Goal: Use online tool/utility: Utilize a website feature to perform a specific function

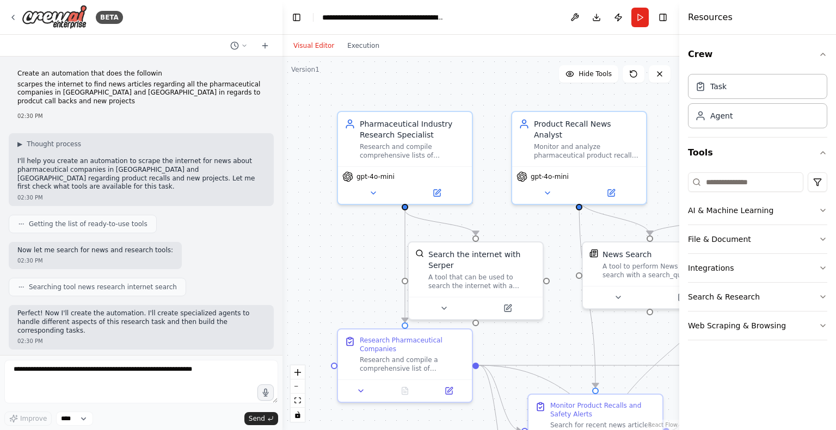
scroll to position [4380, 0]
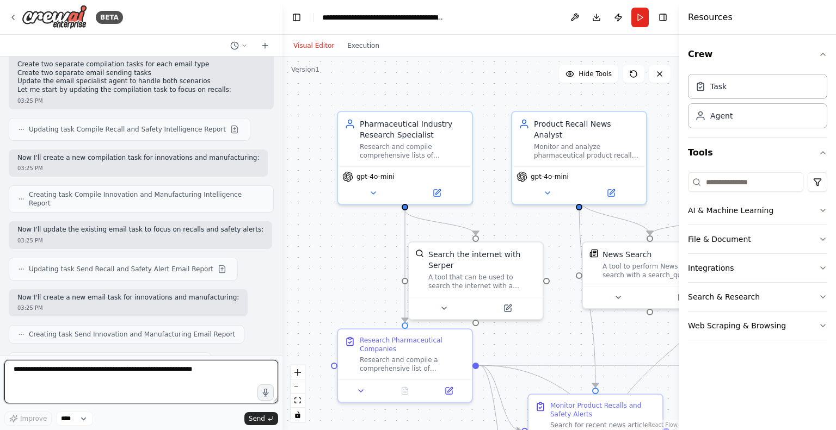
click at [148, 385] on textarea at bounding box center [141, 382] width 274 height 44
type textarea "**********"
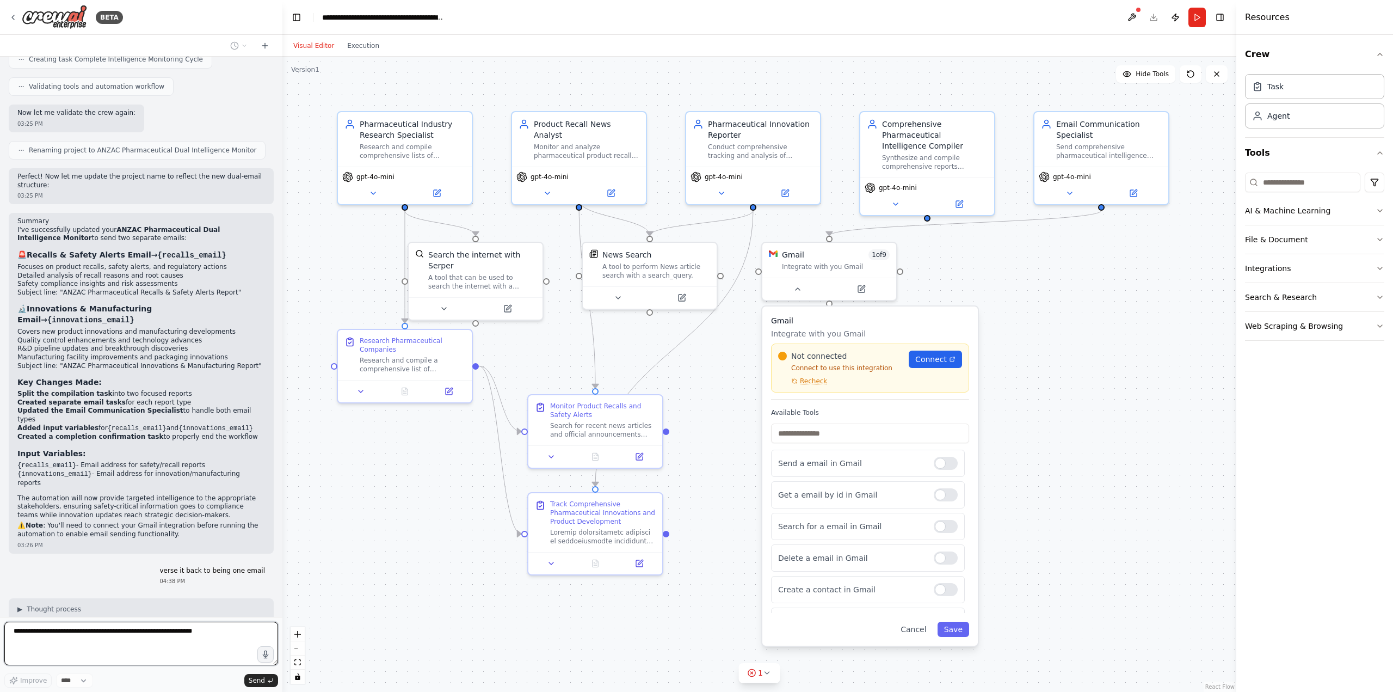
scroll to position [4902, 0]
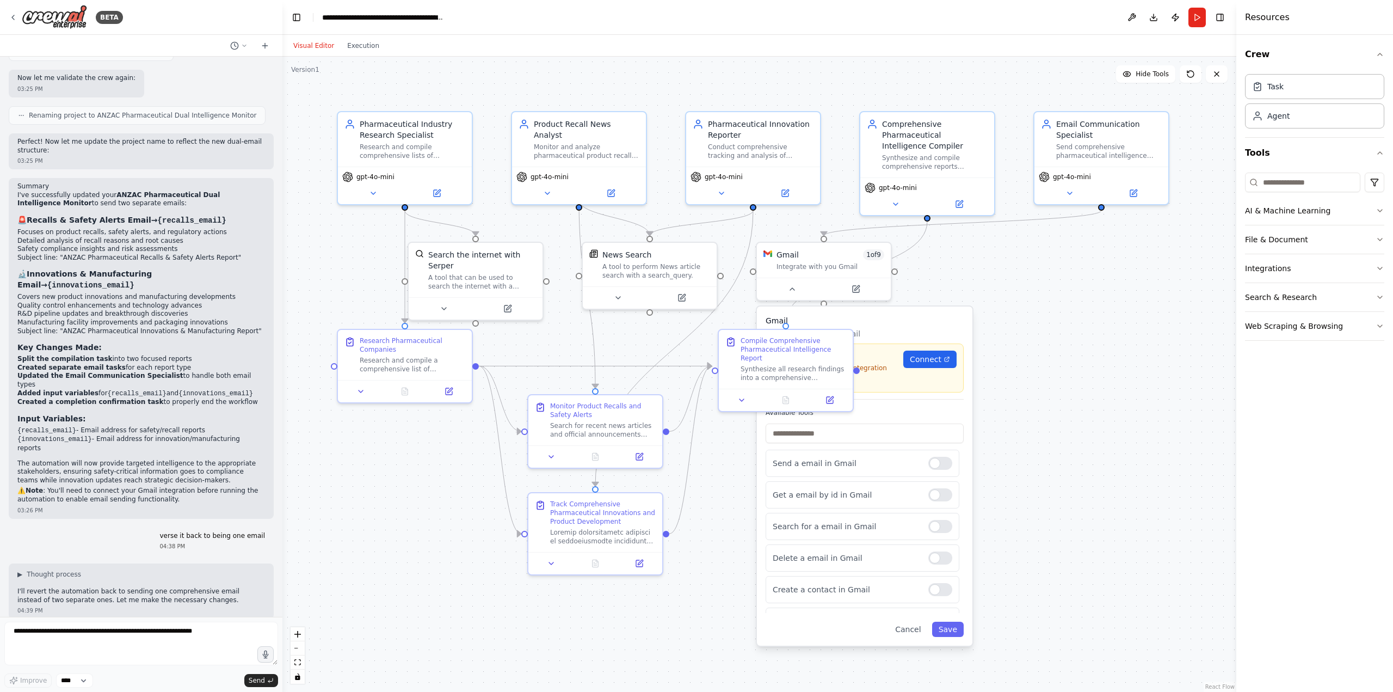
click at [835, 430] on div ".deletable-edge-delete-btn { width: 20px; height: 20px; border: 0px solid #ffff…" at bounding box center [759, 374] width 954 height 635
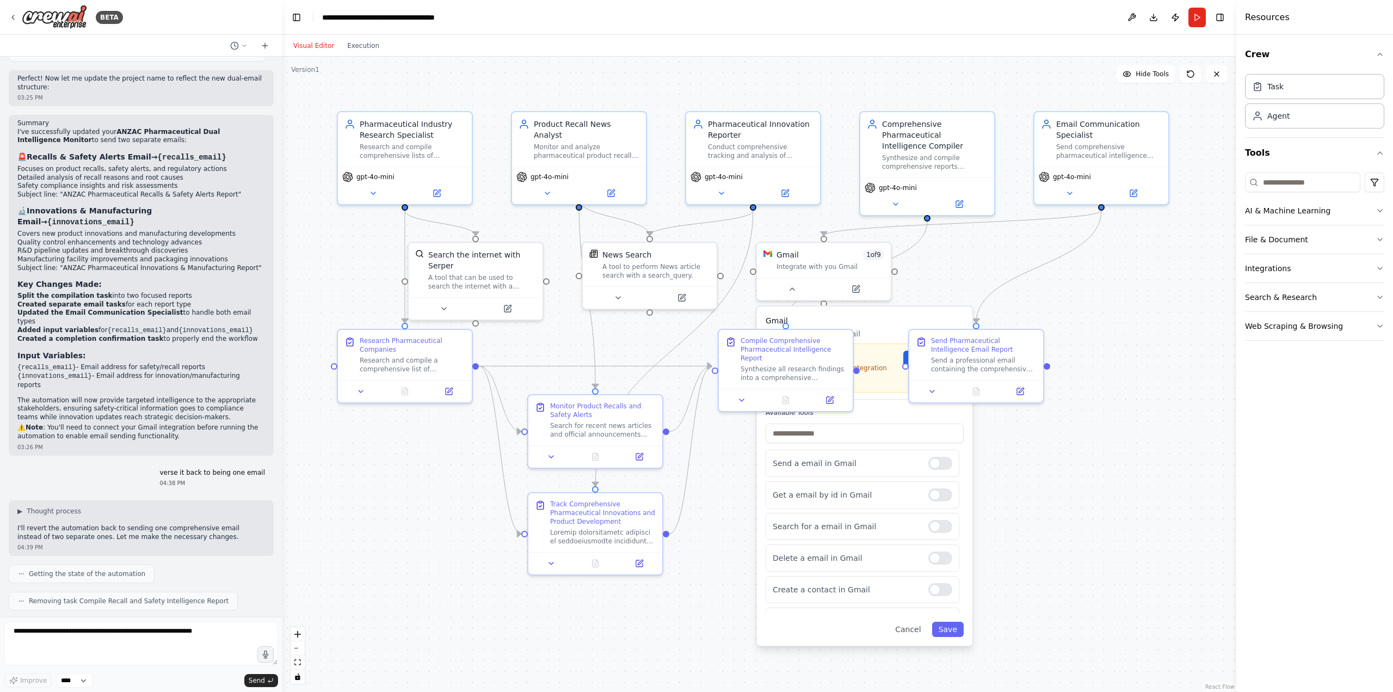
scroll to position [5406, 0]
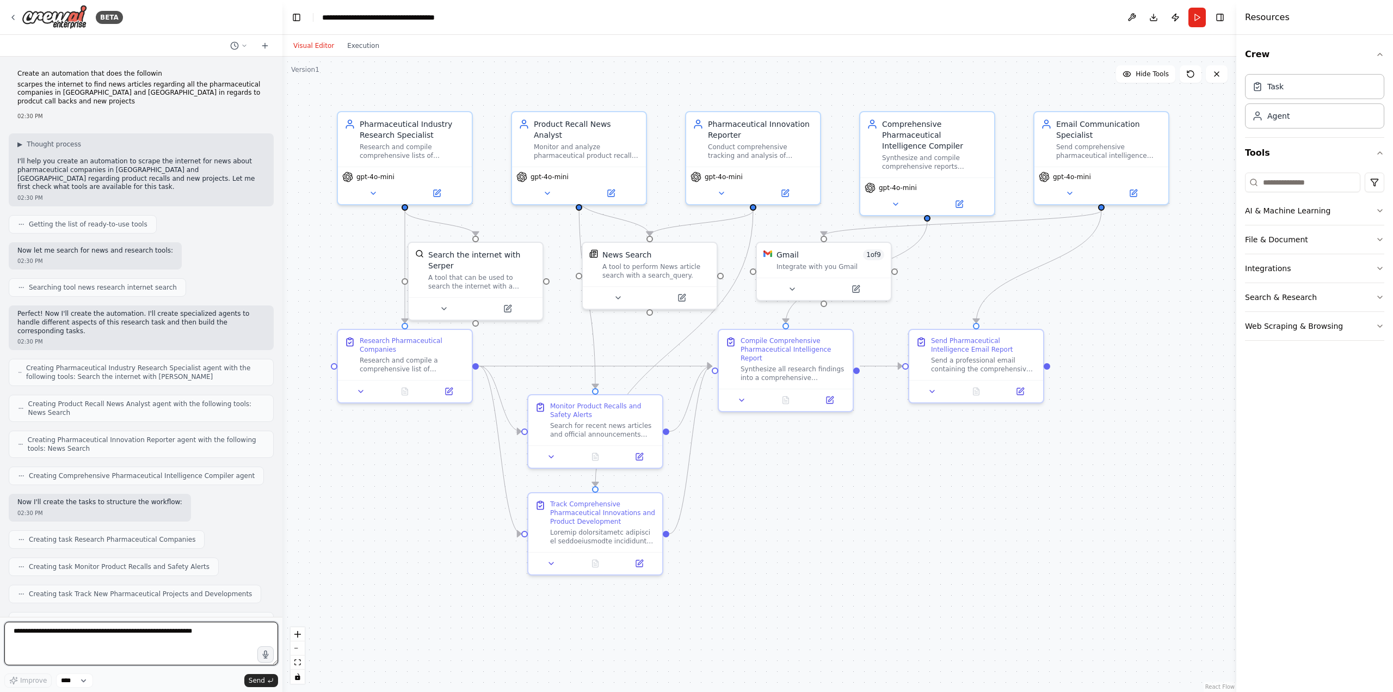
scroll to position [5406, 0]
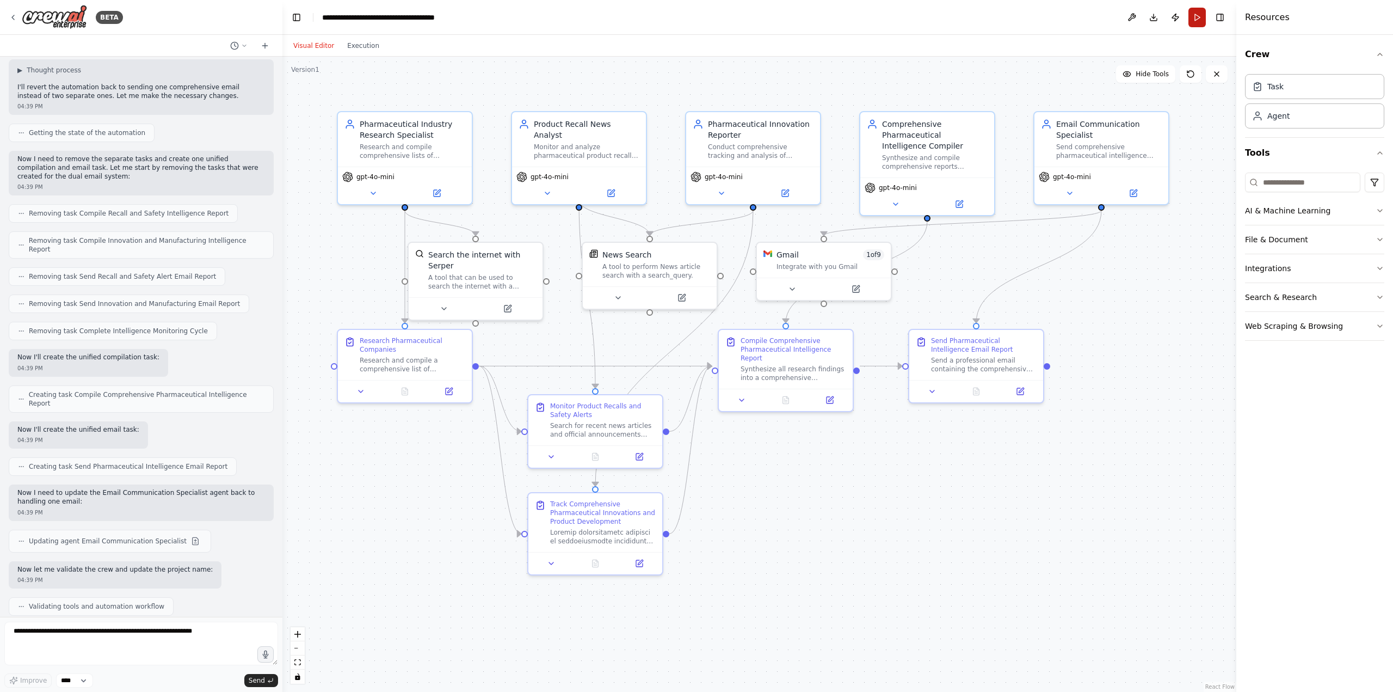
click at [1203, 23] on button "Run" at bounding box center [1196, 18] width 17 height 20
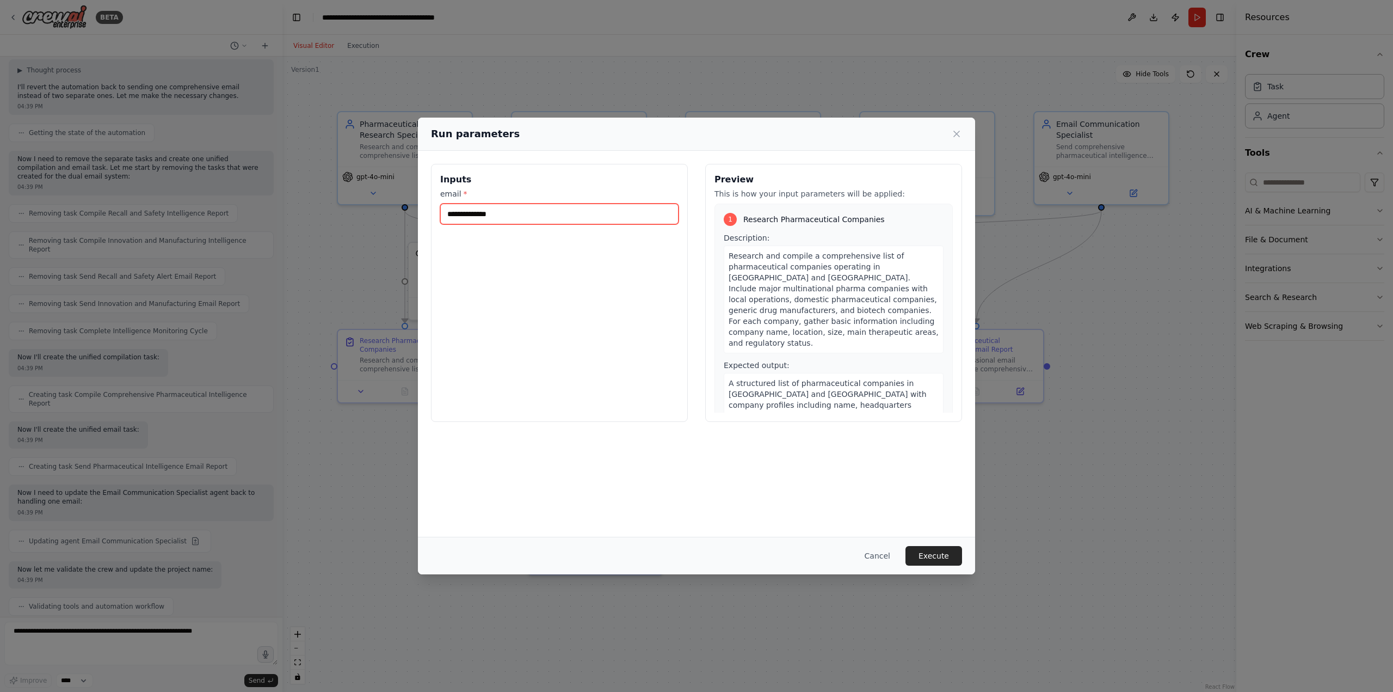
click at [609, 212] on input "email *" at bounding box center [559, 213] width 238 height 21
type input "*"
type input "**********"
click at [940, 556] on button "Execute" at bounding box center [933, 556] width 57 height 20
